Goal: Check status: Check status

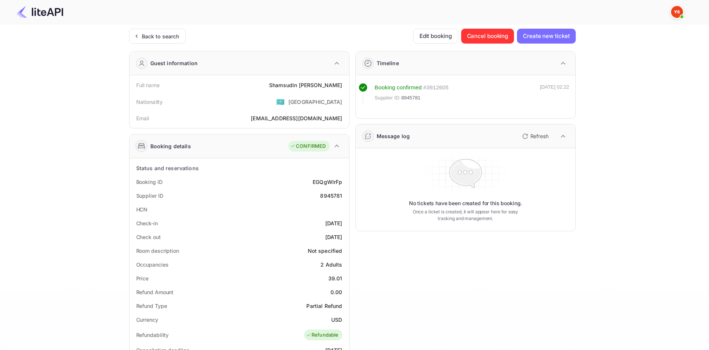
click at [44, 10] on img at bounding box center [39, 12] width 47 height 12
click at [37, 23] on div at bounding box center [351, 12] width 688 height 22
click at [35, 12] on img at bounding box center [39, 12] width 47 height 12
click at [164, 33] on div "Back to search" at bounding box center [161, 36] width 38 height 8
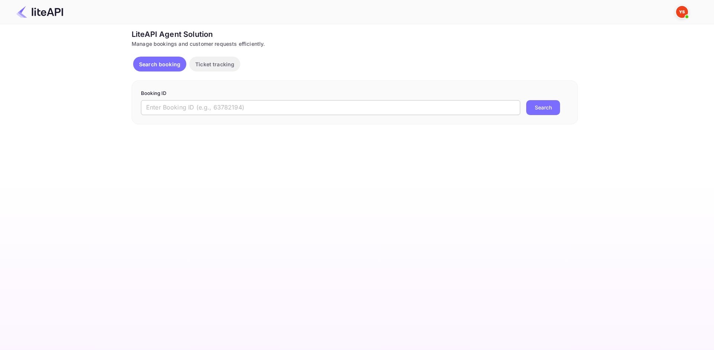
click at [257, 101] on input "text" at bounding box center [330, 107] width 379 height 15
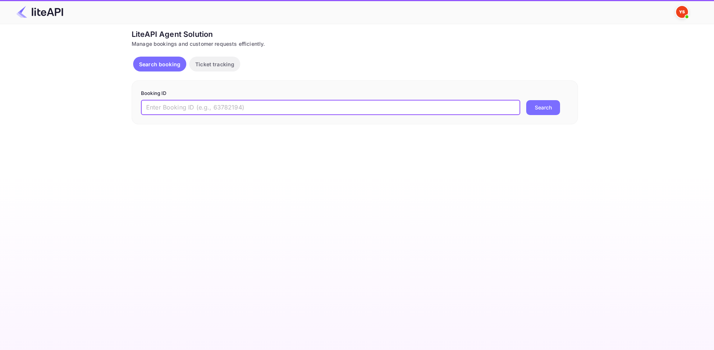
paste input "9063463"
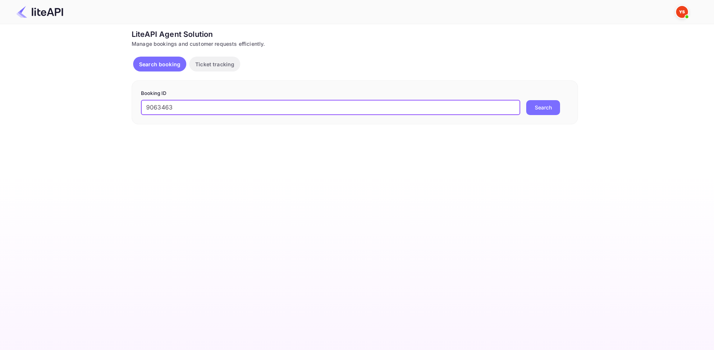
type input "9063463"
click at [539, 103] on button "Search" at bounding box center [543, 107] width 34 height 15
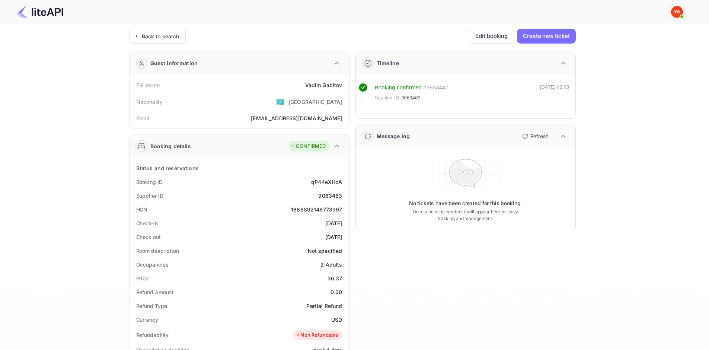
click at [320, 86] on div "[PERSON_NAME]" at bounding box center [323, 85] width 37 height 8
click at [318, 86] on div "[PERSON_NAME]" at bounding box center [323, 85] width 37 height 8
copy div "[PERSON_NAME]"
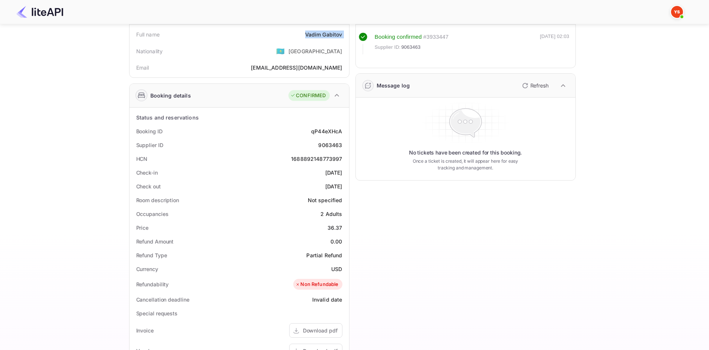
scroll to position [37, 0]
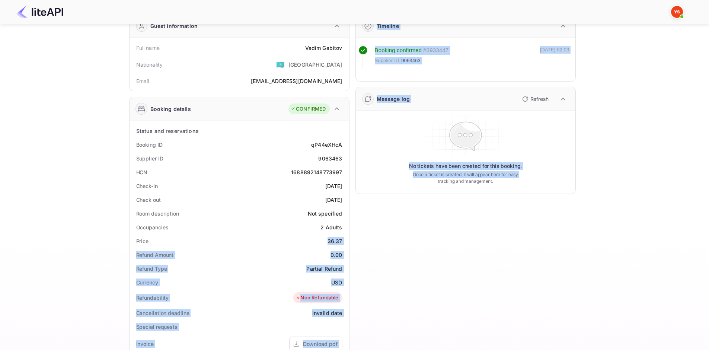
drag, startPoint x: 340, startPoint y: 240, endPoint x: 350, endPoint y: 240, distance: 9.3
click at [350, 240] on div "Guest information Full name [PERSON_NAME] Nationality 🇰🇿 [DEMOGRAPHIC_DATA] Ema…" at bounding box center [349, 265] width 452 height 515
click at [359, 261] on div "Timeline Booking confirmed # 3933447 Supplier ID: 9063463 [DATE] 02:03 Message …" at bounding box center [462, 265] width 226 height 515
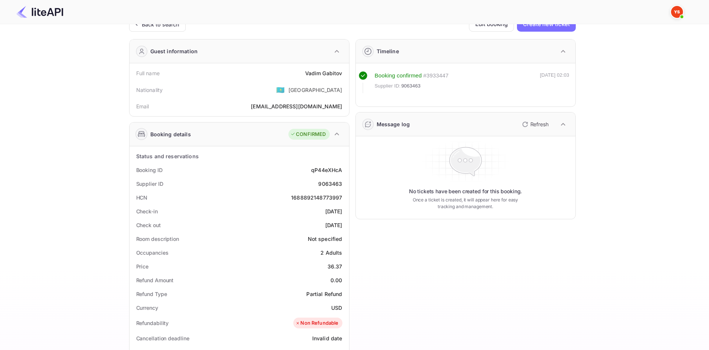
scroll to position [0, 0]
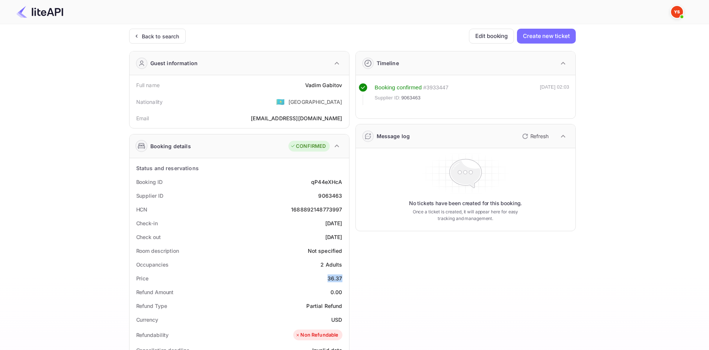
drag, startPoint x: 334, startPoint y: 282, endPoint x: 347, endPoint y: 281, distance: 13.4
click at [347, 281] on div "Status and reservations Booking ID qP44eXHcA Supplier ID 9063463 HCN 1688892148…" at bounding box center [238, 356] width 219 height 396
copy div "36.37"
click at [155, 35] on div "Back to search" at bounding box center [161, 36] width 38 height 8
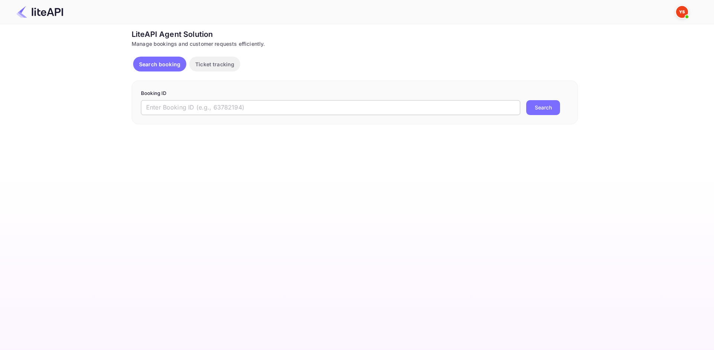
click at [368, 113] on input "text" at bounding box center [330, 107] width 379 height 15
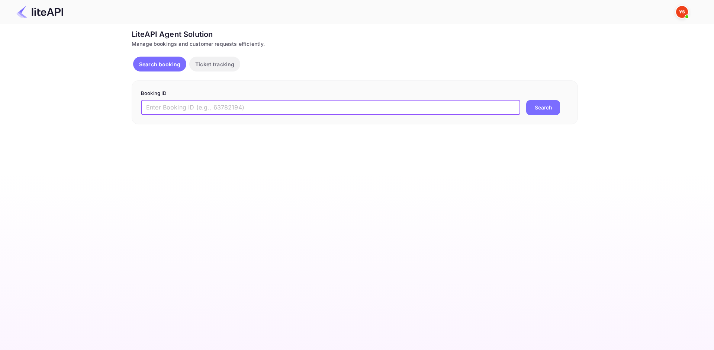
paste input "8742028"
type input "8742028"
click at [542, 103] on button "Search" at bounding box center [543, 107] width 34 height 15
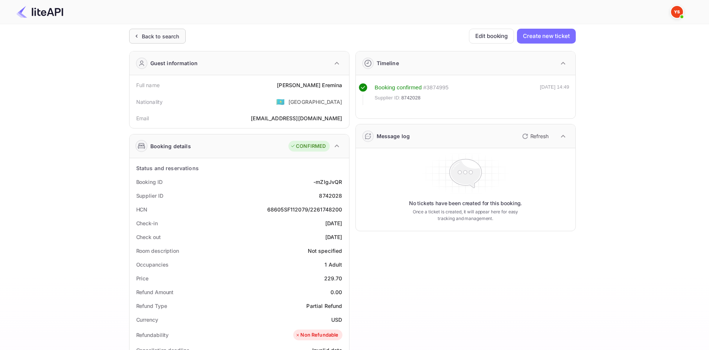
click at [145, 36] on div "Back to search" at bounding box center [161, 36] width 38 height 8
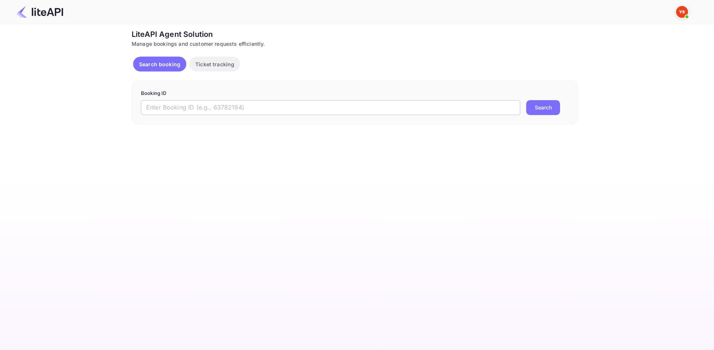
click at [283, 105] on input "text" at bounding box center [330, 107] width 379 height 15
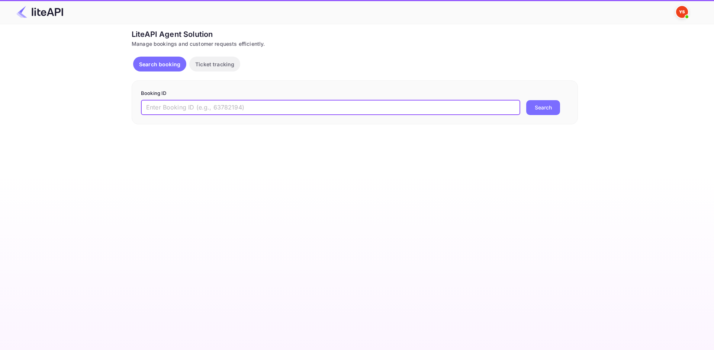
paste input "8742028"
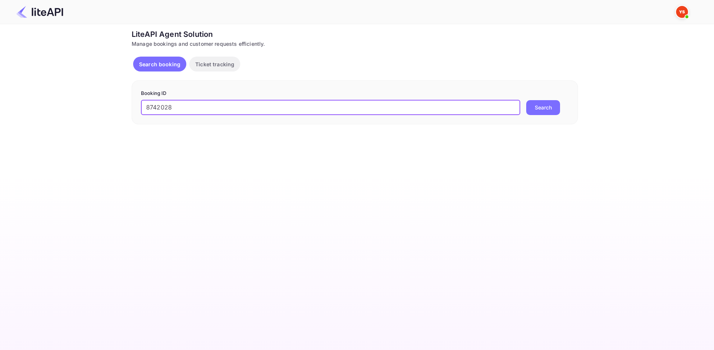
type input "8742028"
click at [539, 104] on button "Search" at bounding box center [543, 107] width 34 height 15
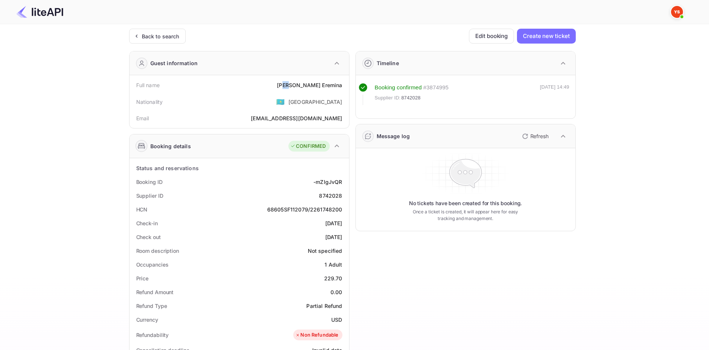
drag, startPoint x: 315, startPoint y: 88, endPoint x: 311, endPoint y: 87, distance: 4.1
click at [311, 87] on div "[PERSON_NAME]" at bounding box center [309, 85] width 65 height 8
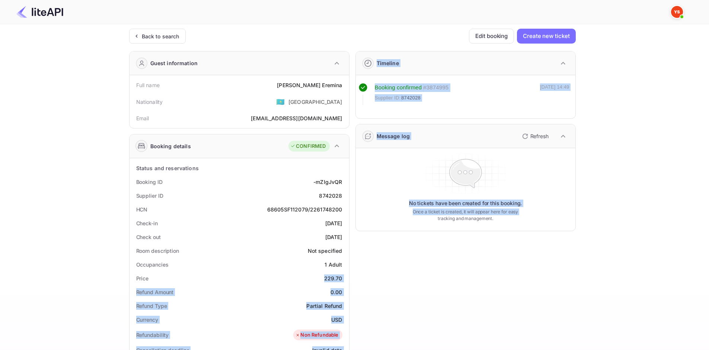
drag, startPoint x: 322, startPoint y: 278, endPoint x: 351, endPoint y: 279, distance: 29.0
click at [351, 279] on div "Guest information Full name [PERSON_NAME] Nationality 🇰🇿 [DEMOGRAPHIC_DATA] Ema…" at bounding box center [349, 302] width 452 height 515
click at [334, 277] on div "229.70" at bounding box center [333, 278] width 18 height 8
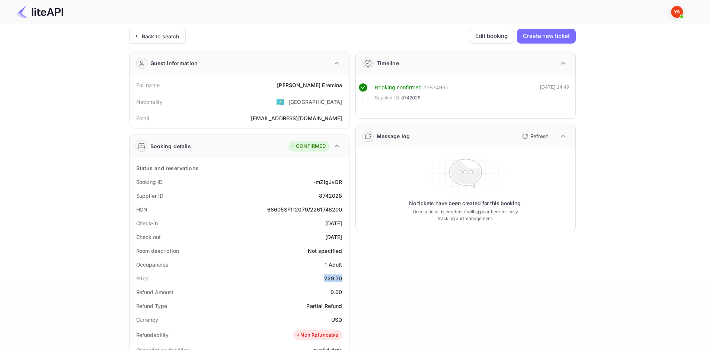
click at [334, 277] on div "229.70" at bounding box center [333, 278] width 18 height 8
